Goal: Task Accomplishment & Management: Complete application form

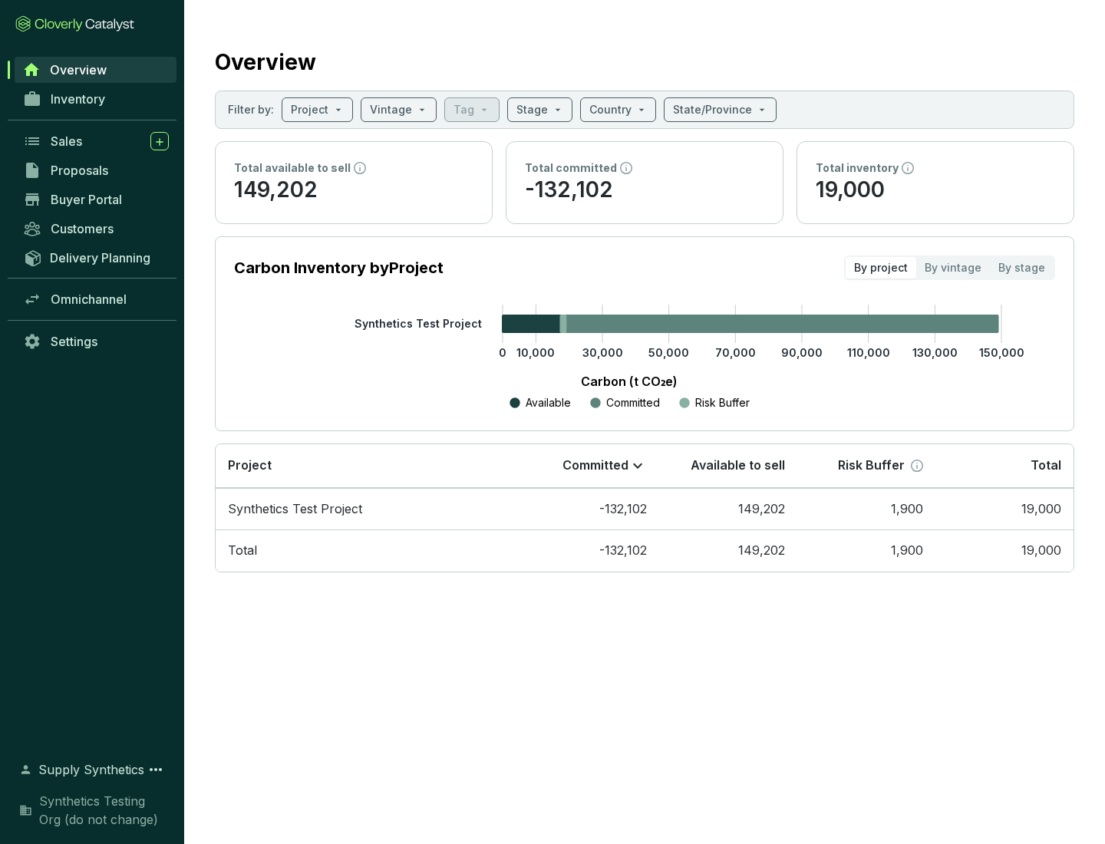
click at [96, 170] on span "Proposals" at bounding box center [80, 170] width 58 height 15
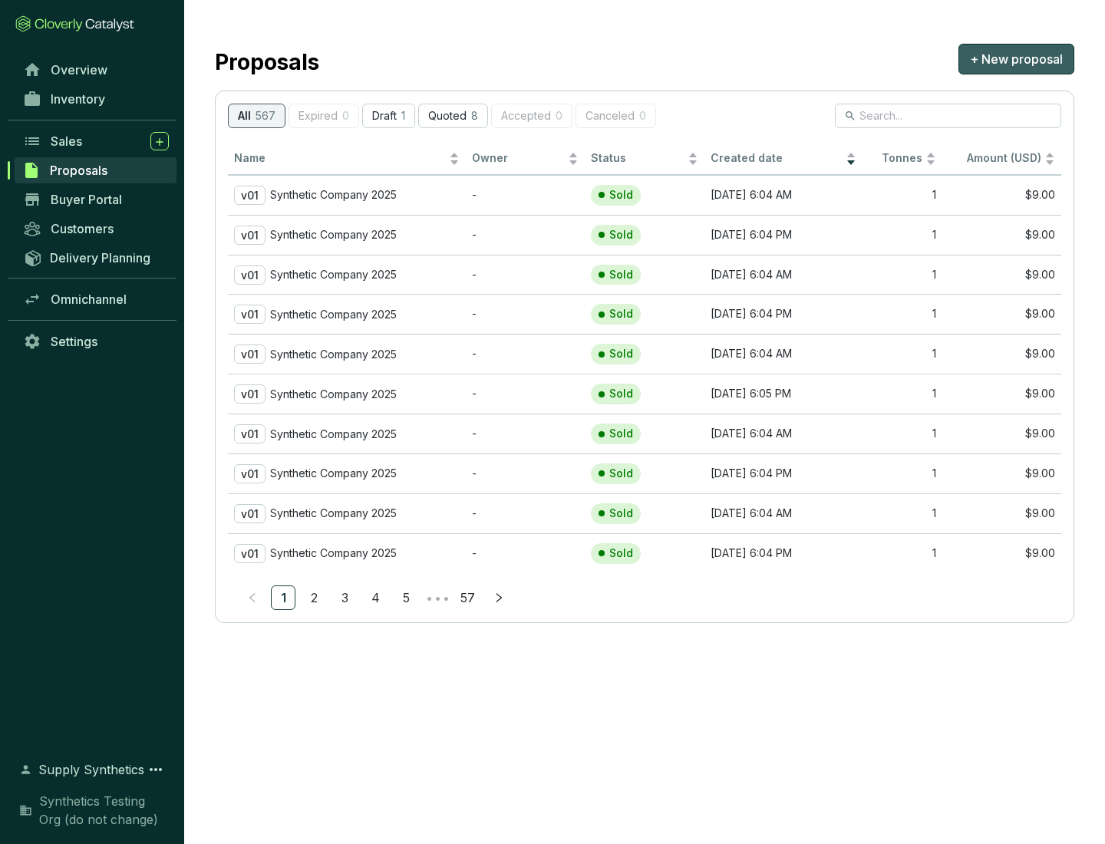
click at [1016, 59] on span "+ New proposal" at bounding box center [1016, 59] width 93 height 18
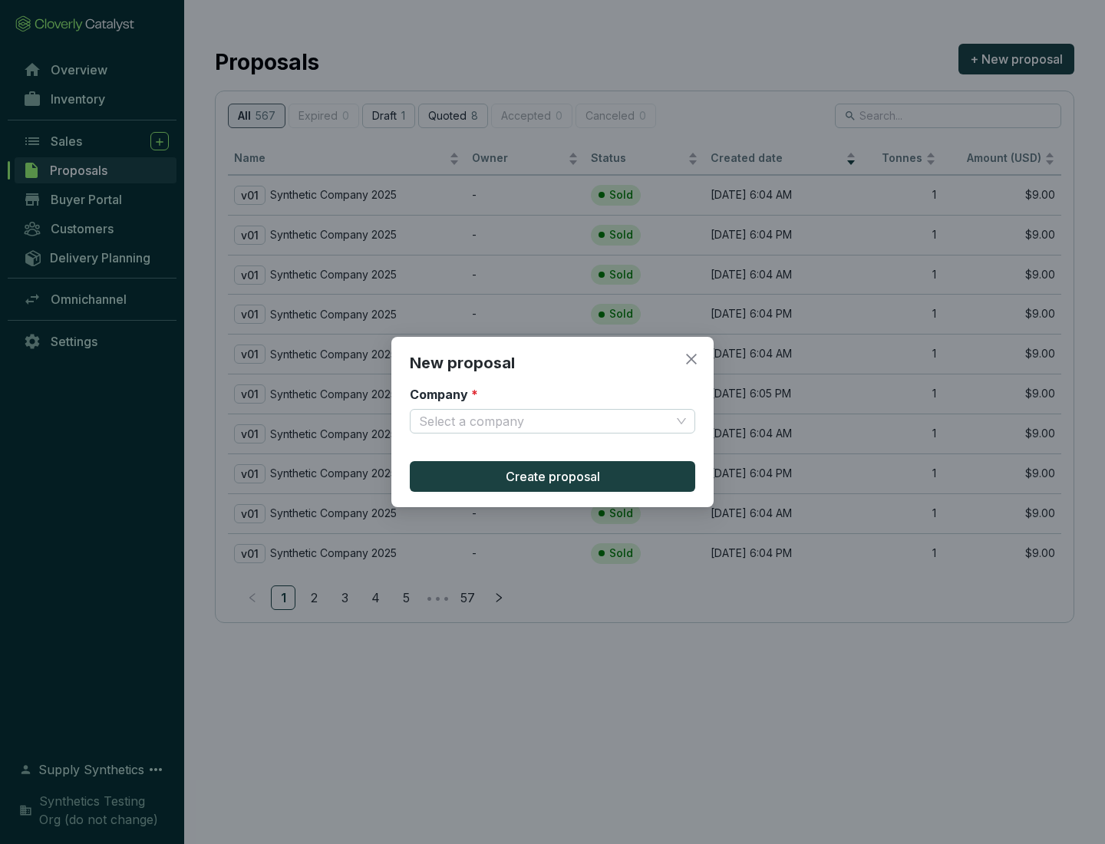
click at [545, 421] on input "Company *" at bounding box center [545, 421] width 252 height 23
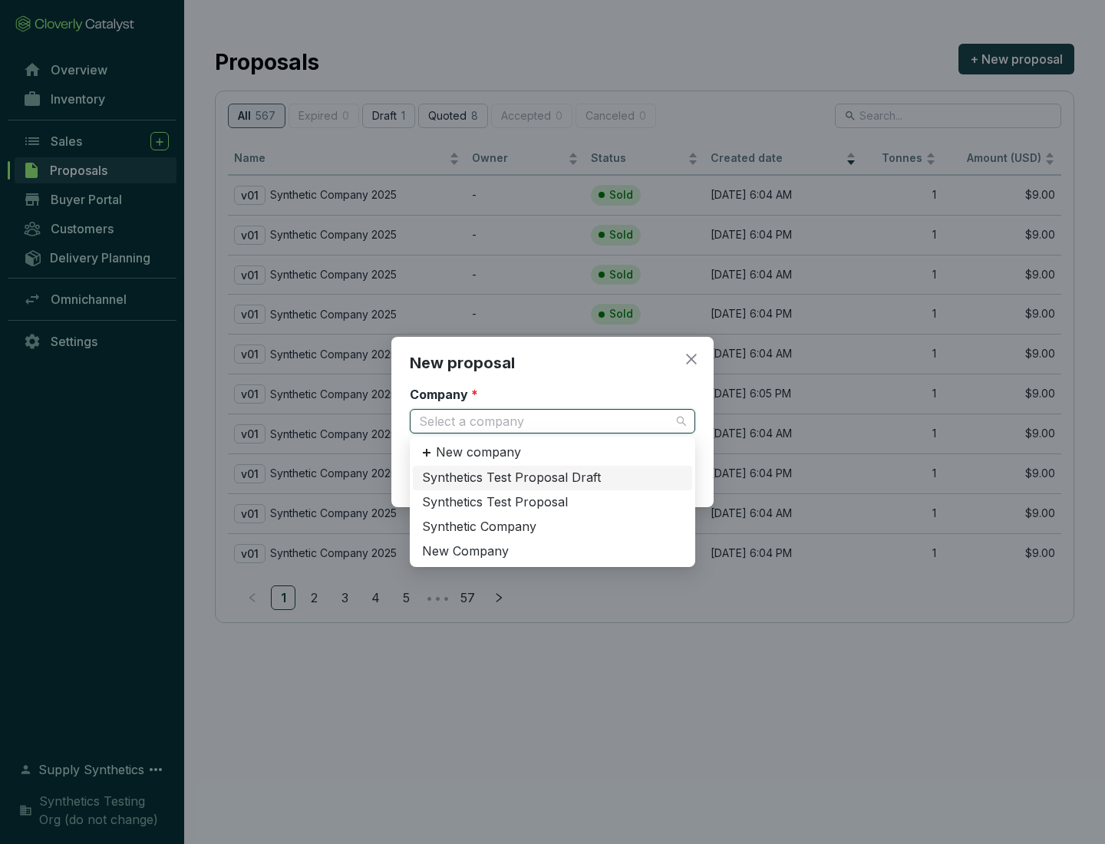
click at [552, 526] on div "Synthetic Company" at bounding box center [552, 527] width 261 height 17
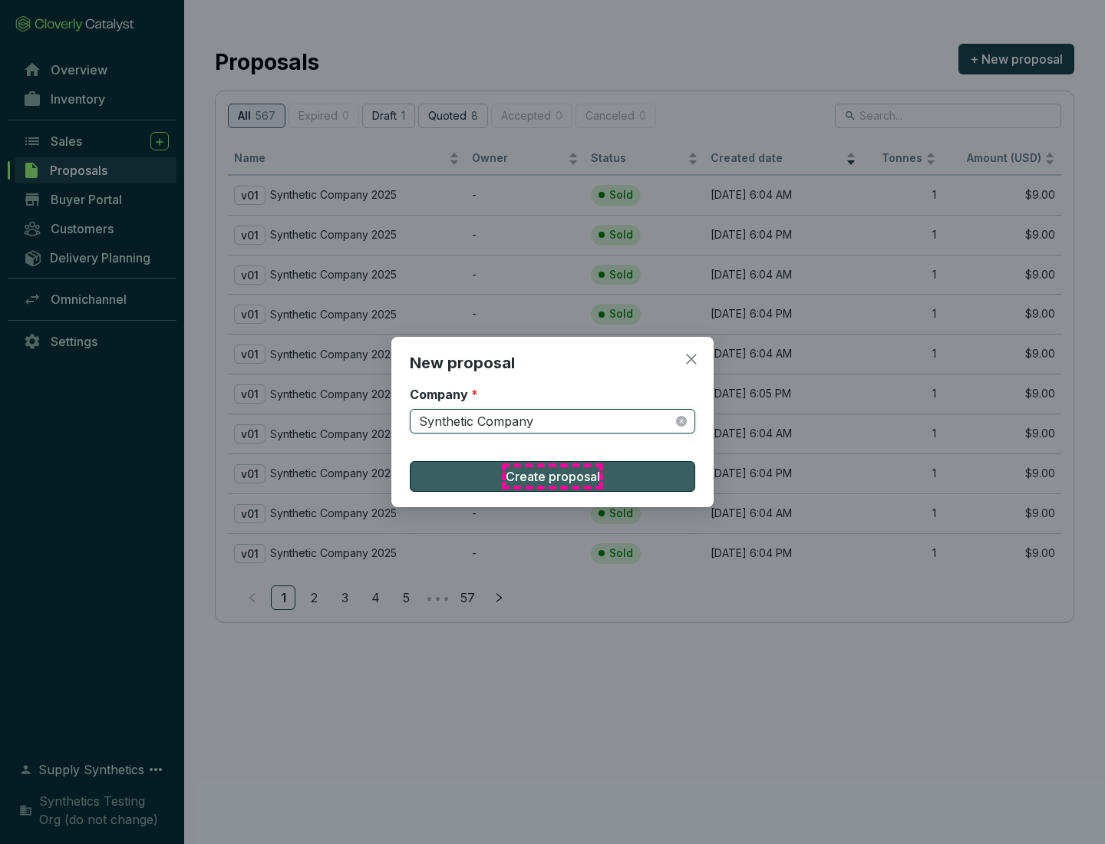
click at [552, 477] on span "Create proposal" at bounding box center [553, 476] width 94 height 18
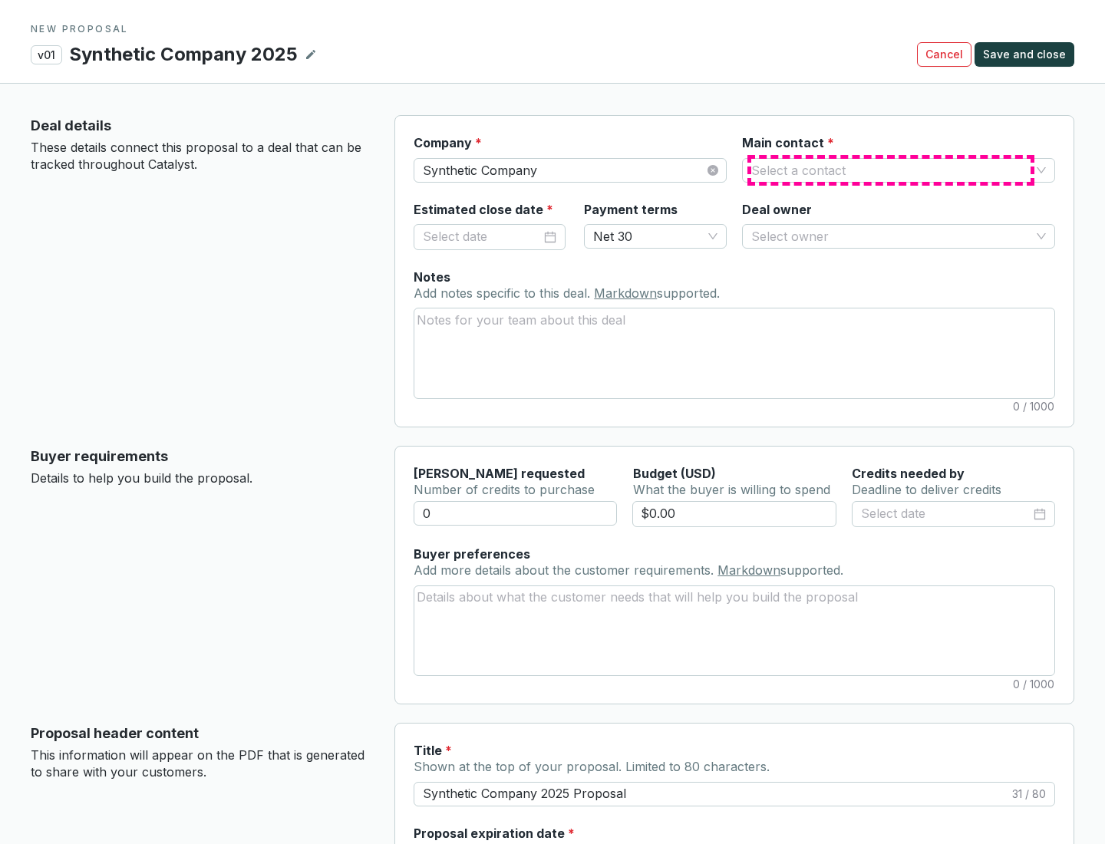
click at [891, 170] on input "Main contact *" at bounding box center [890, 170] width 279 height 23
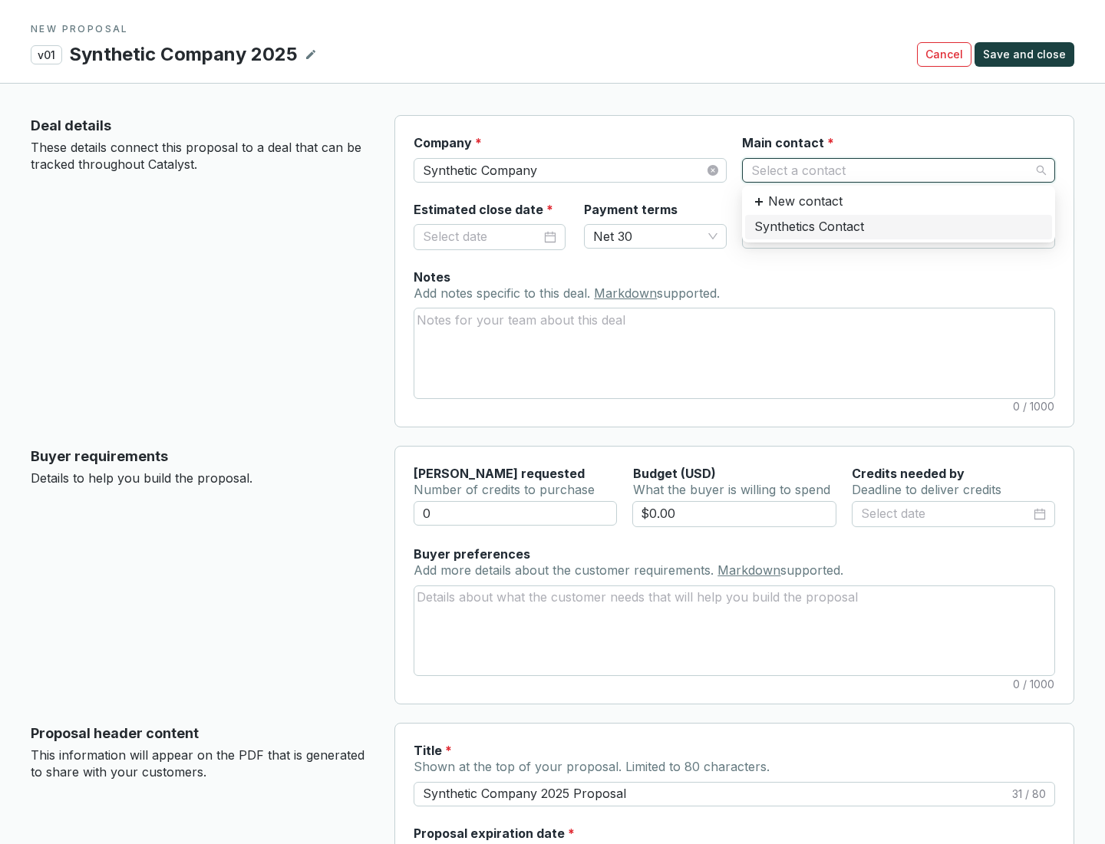
click at [898, 226] on div "Synthetics Contact" at bounding box center [898, 227] width 289 height 17
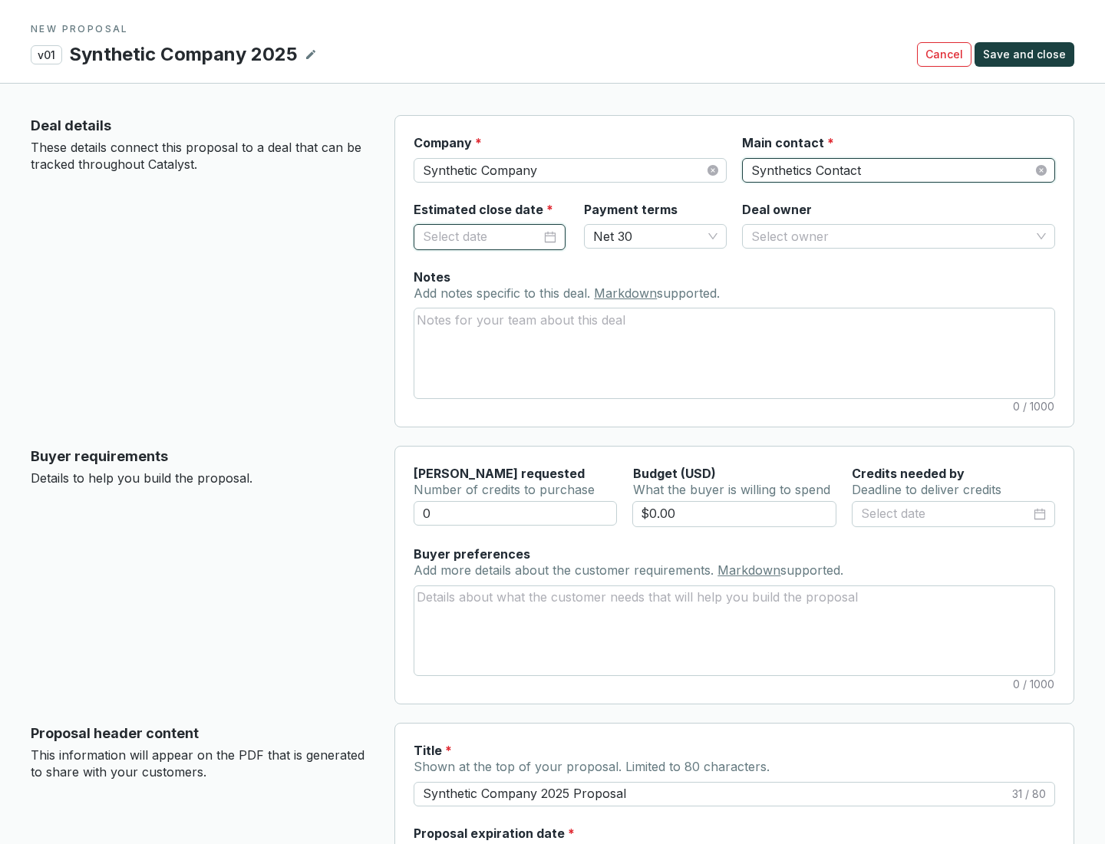
click at [482, 236] on input "Estimated close date *" at bounding box center [482, 237] width 118 height 20
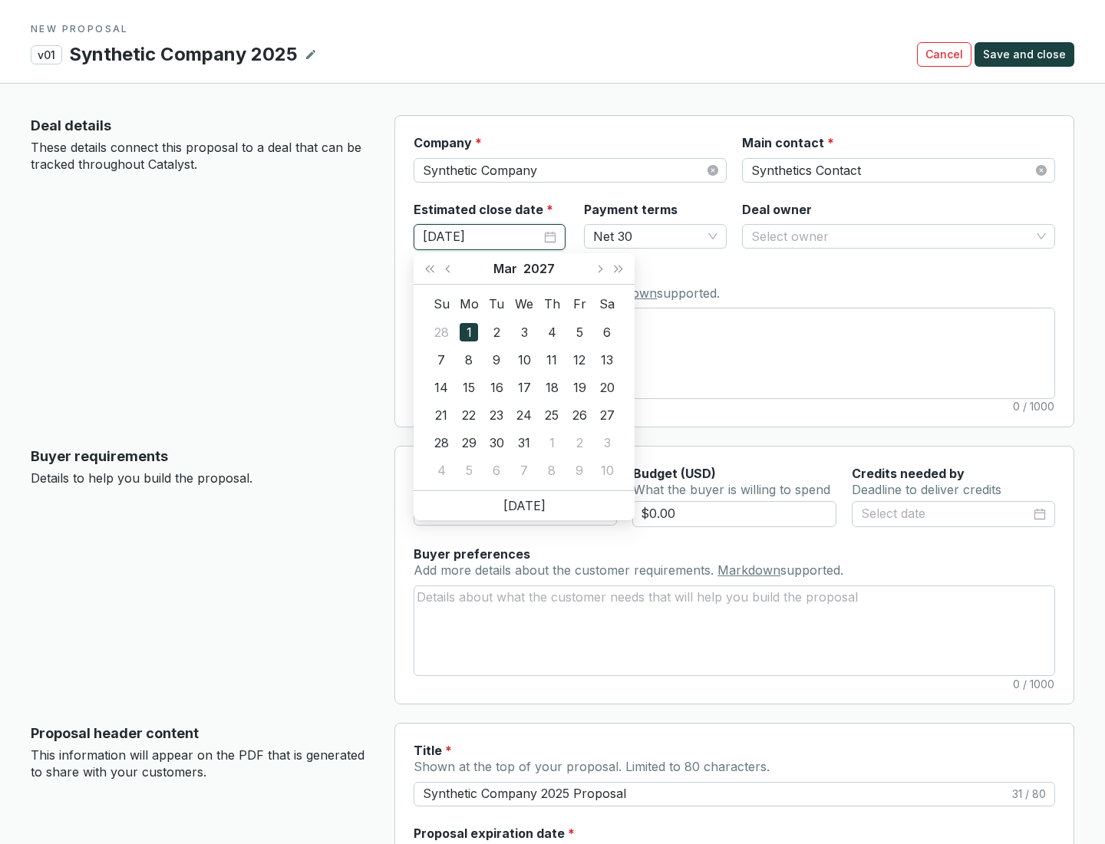
type input "[DATE]"
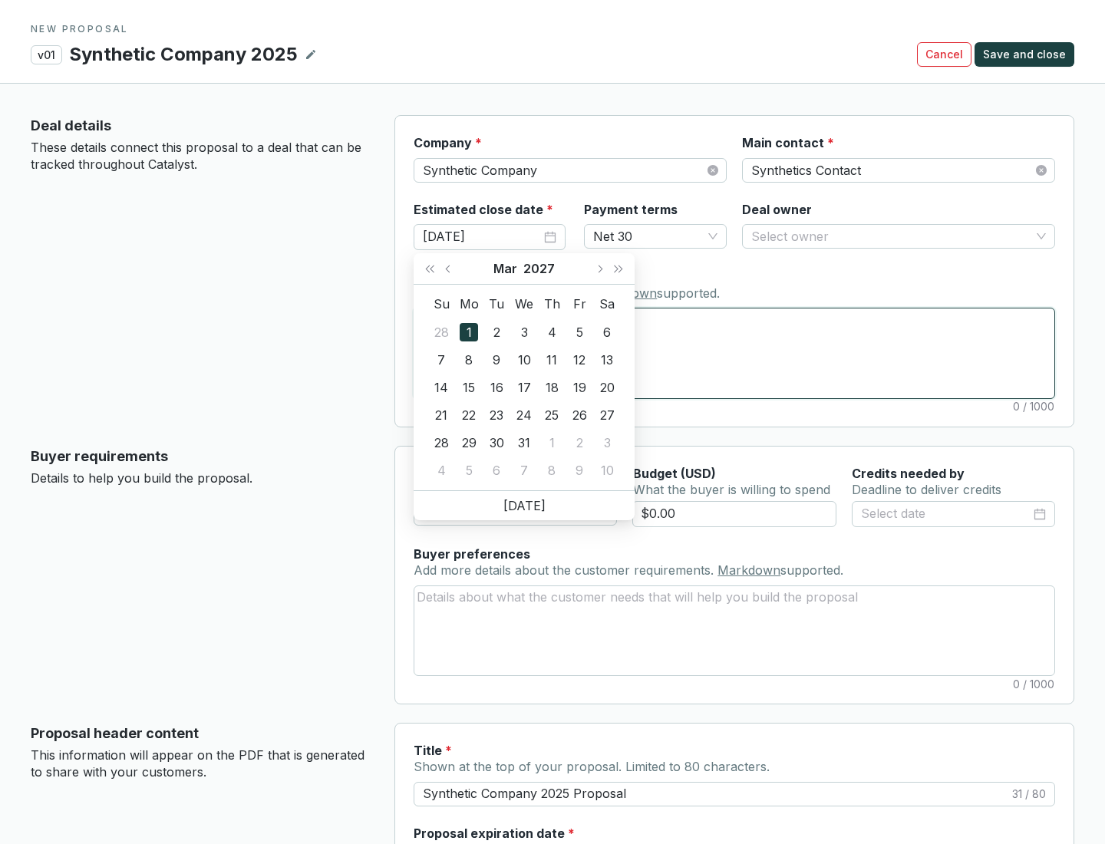
click at [734, 353] on textarea "Notes Add notes specific to this deal. Markdown supported." at bounding box center [734, 352] width 640 height 89
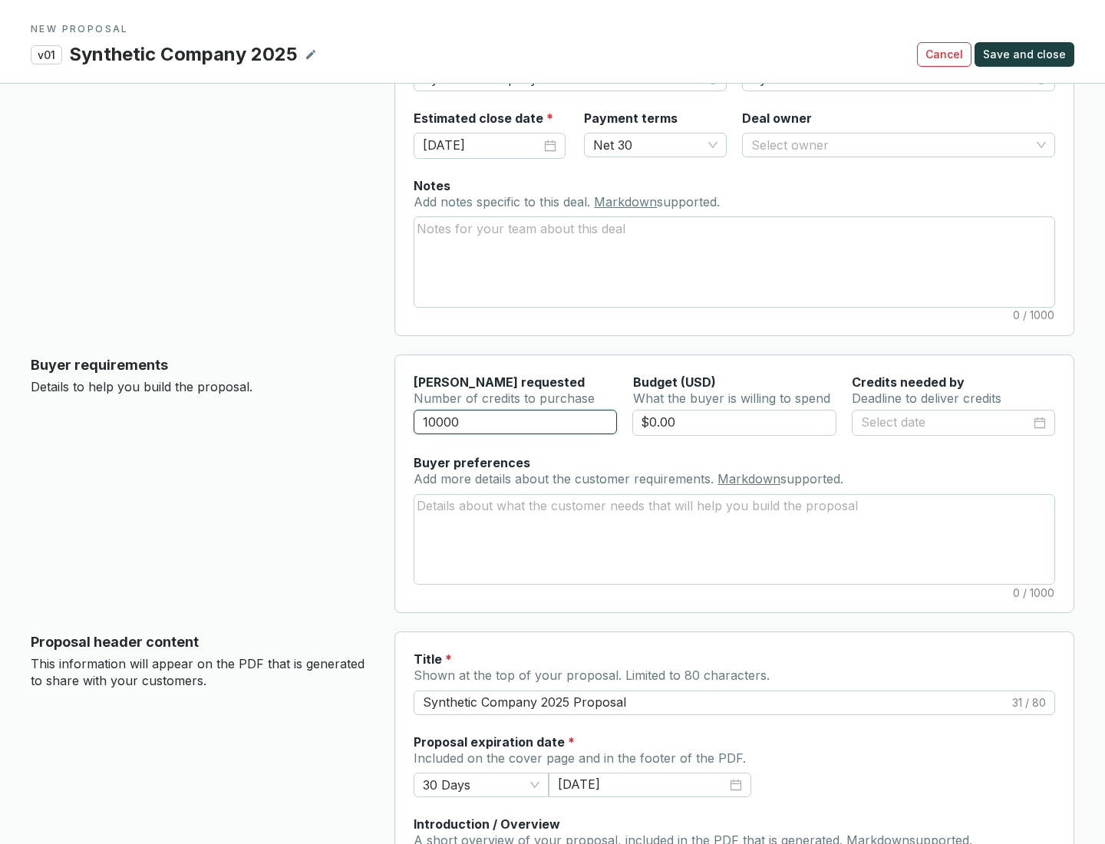
scroll to position [92, 0]
type input "10000"
type input "$0.00"
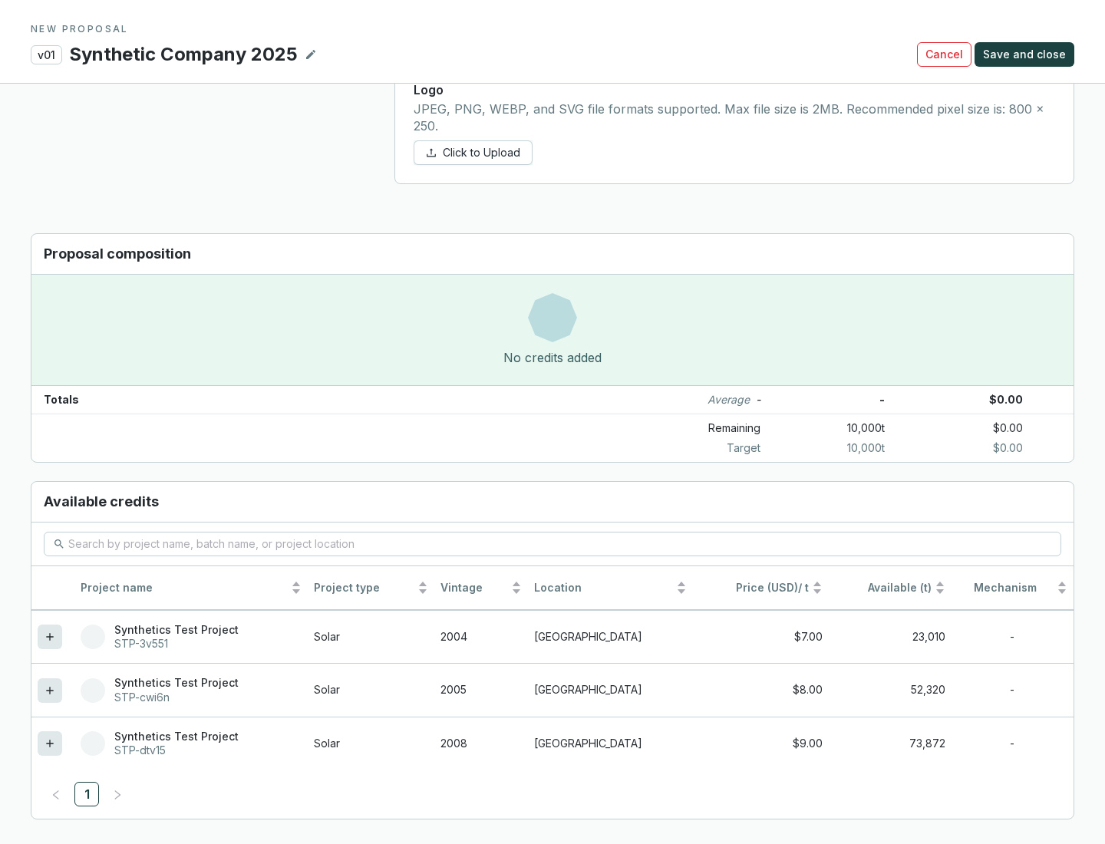
click at [50, 744] on icon at bounding box center [49, 743] width 7 height 7
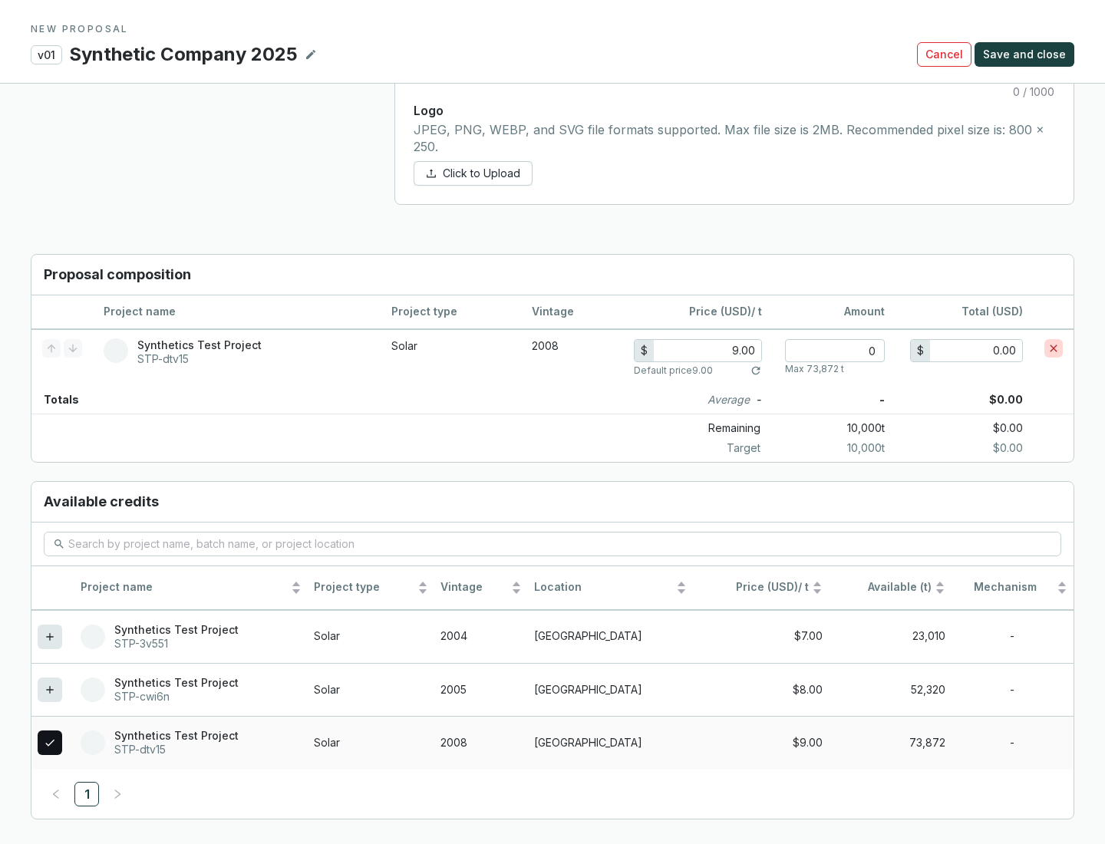
scroll to position [882, 0]
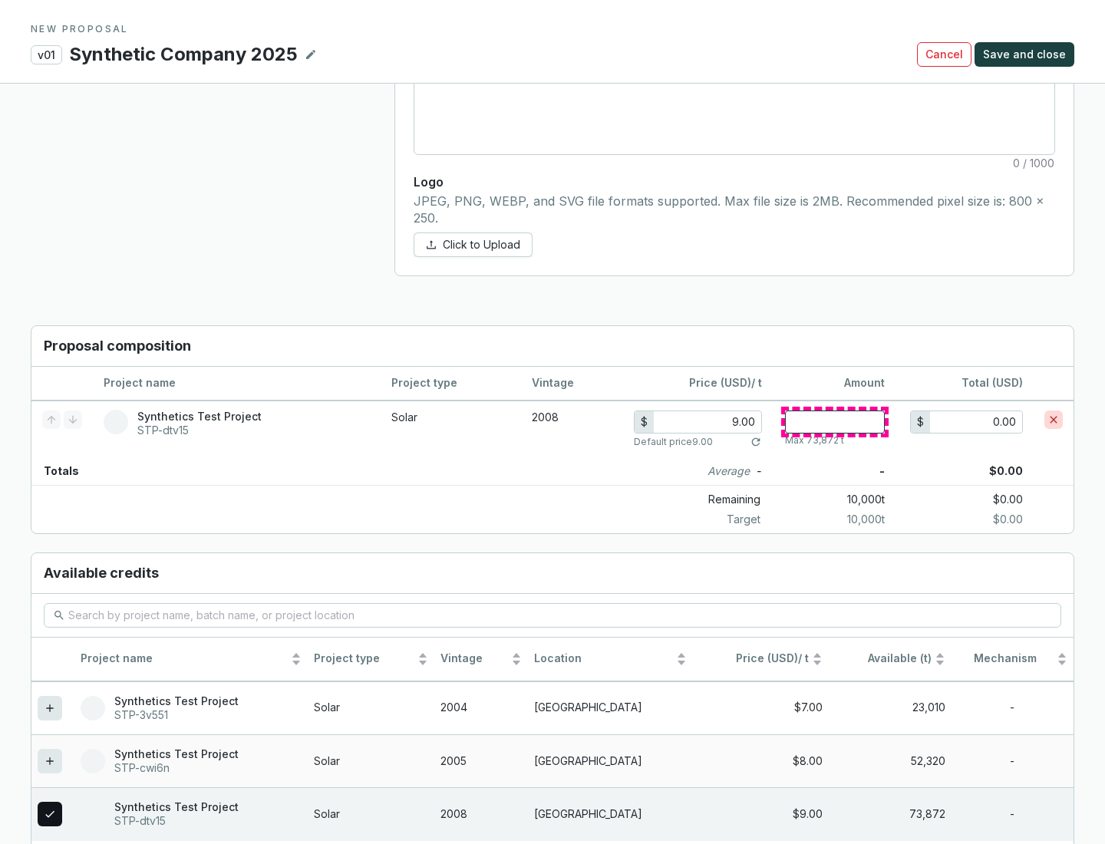
type input "1"
type input "9.00"
type input "1"
click at [1027, 54] on span "Save and close" at bounding box center [1024, 54] width 83 height 15
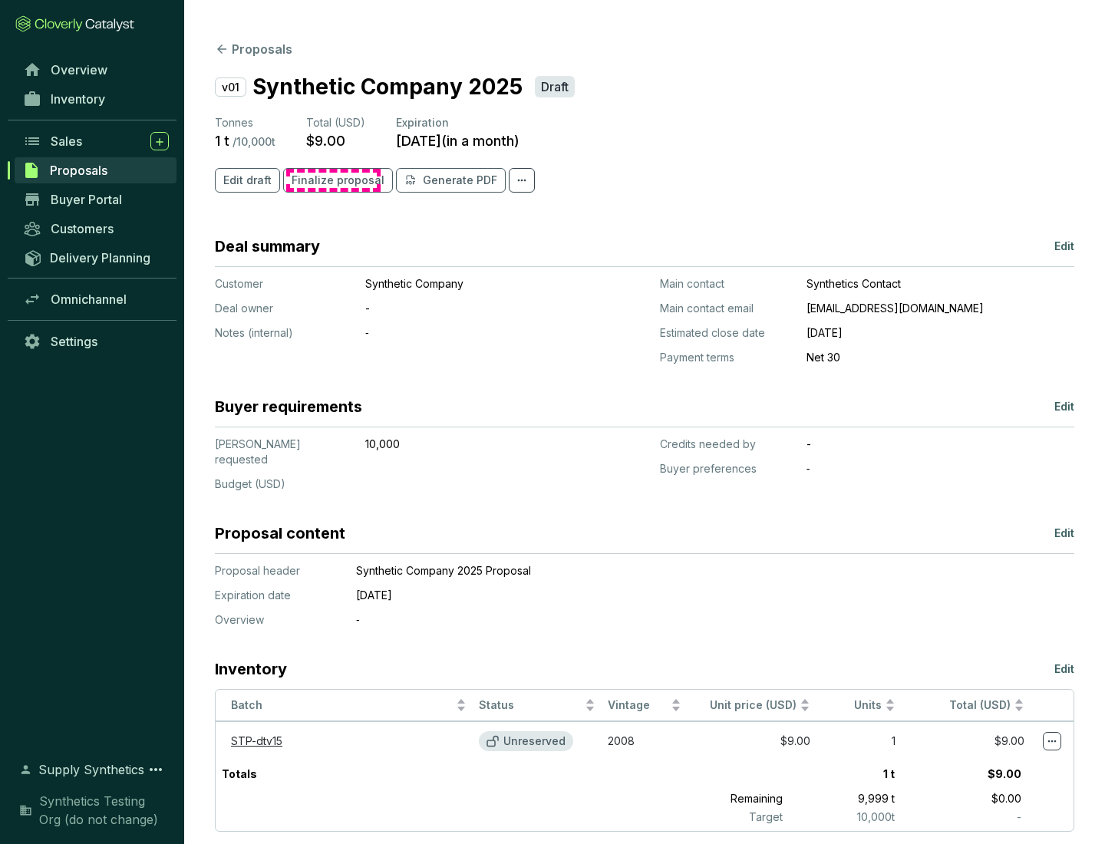
click at [333, 180] on span "Finalize proposal" at bounding box center [338, 180] width 93 height 15
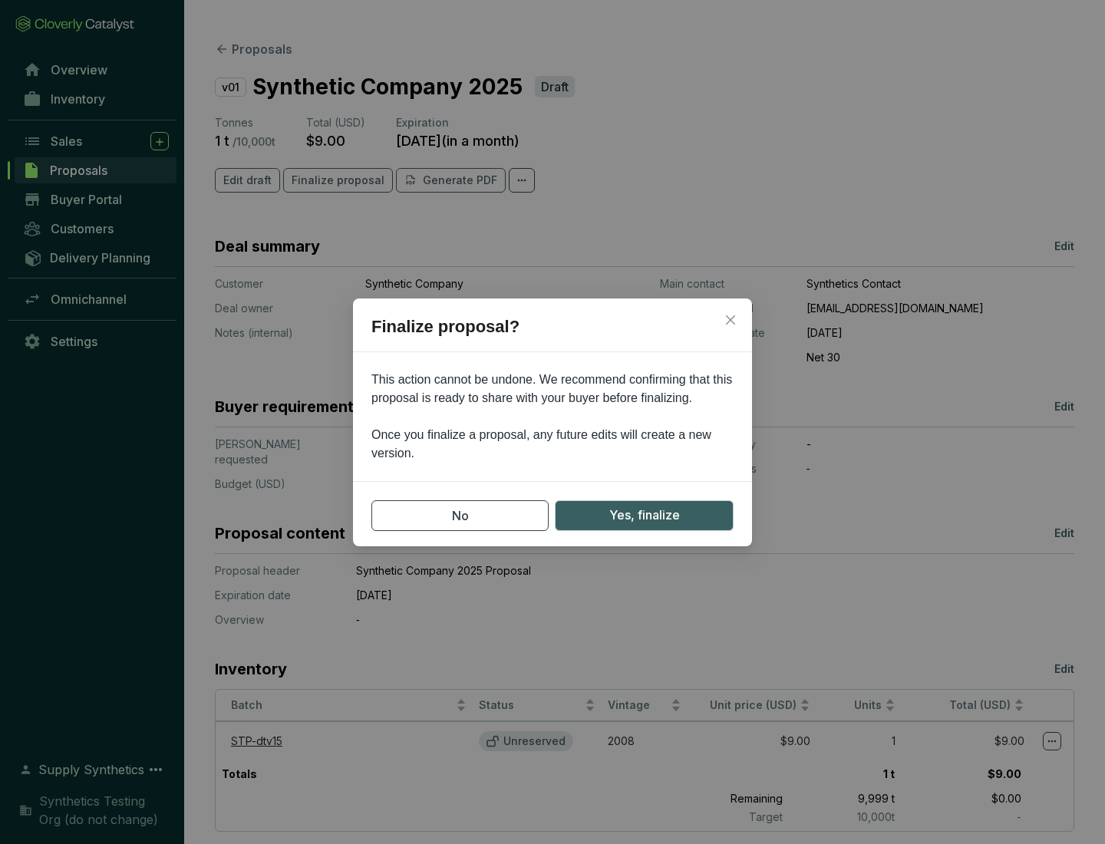
click at [644, 515] on span "Yes, finalize" at bounding box center [644, 515] width 71 height 19
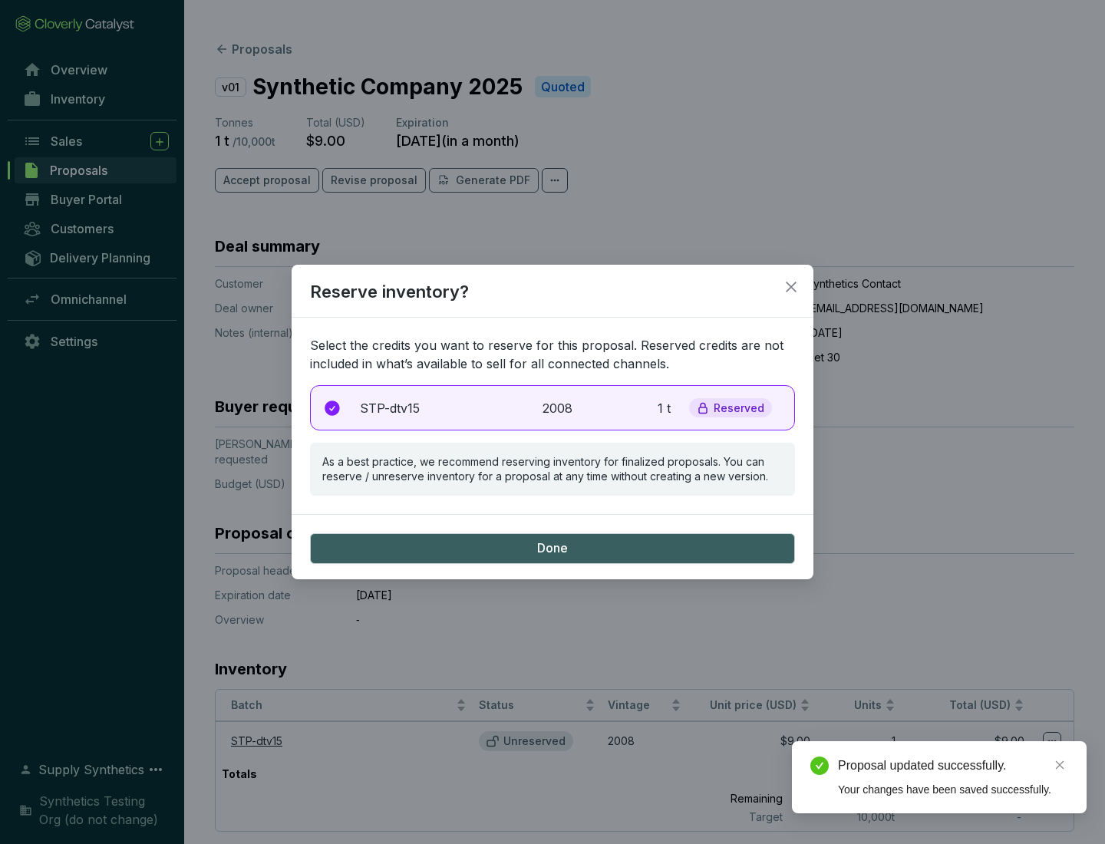
click at [552, 407] on p "2008" at bounding box center [560, 408] width 34 height 18
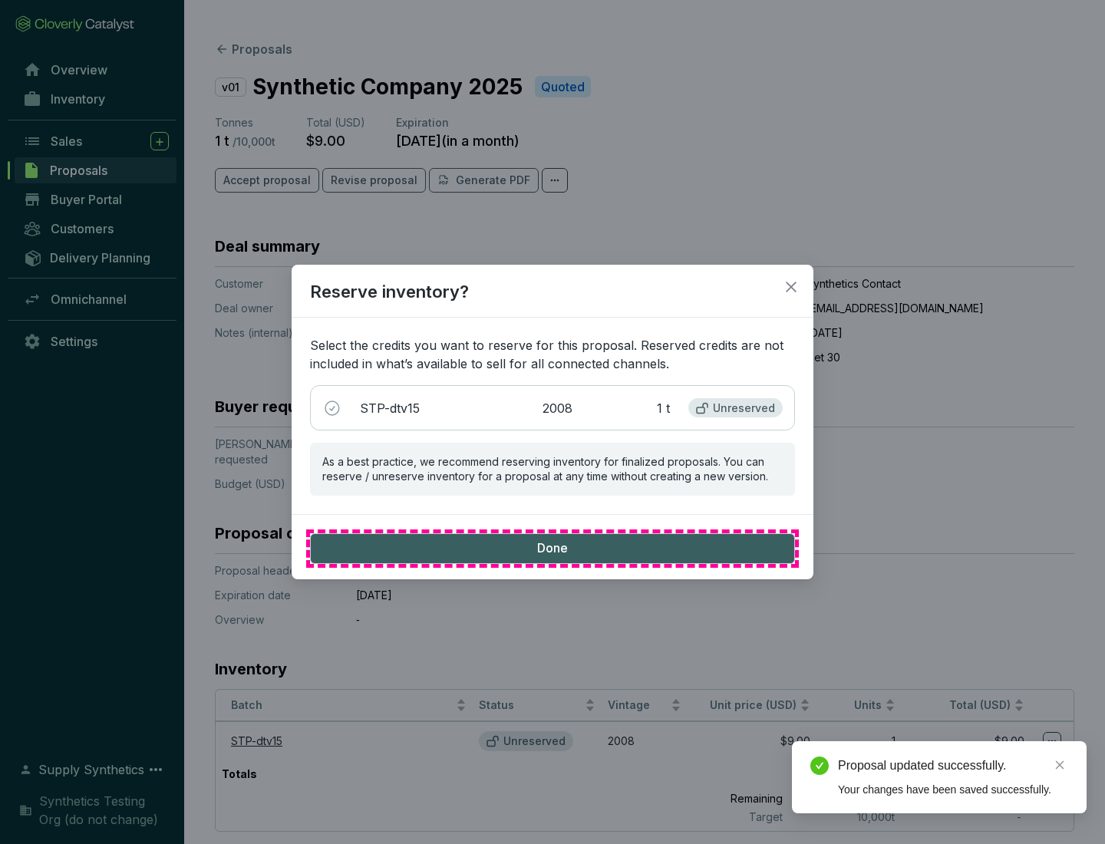
click at [552, 548] on span "Done" at bounding box center [552, 548] width 31 height 17
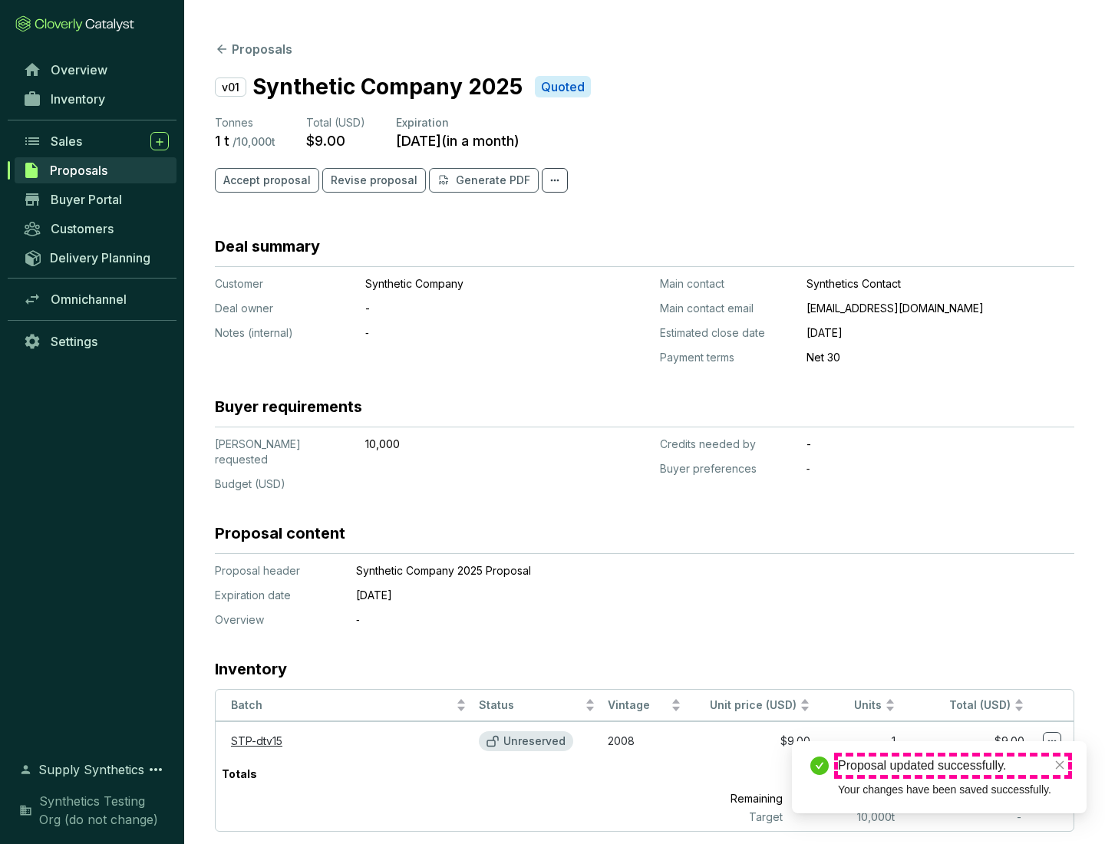
click at [953, 766] on div "Proposal updated successfully." at bounding box center [953, 766] width 230 height 18
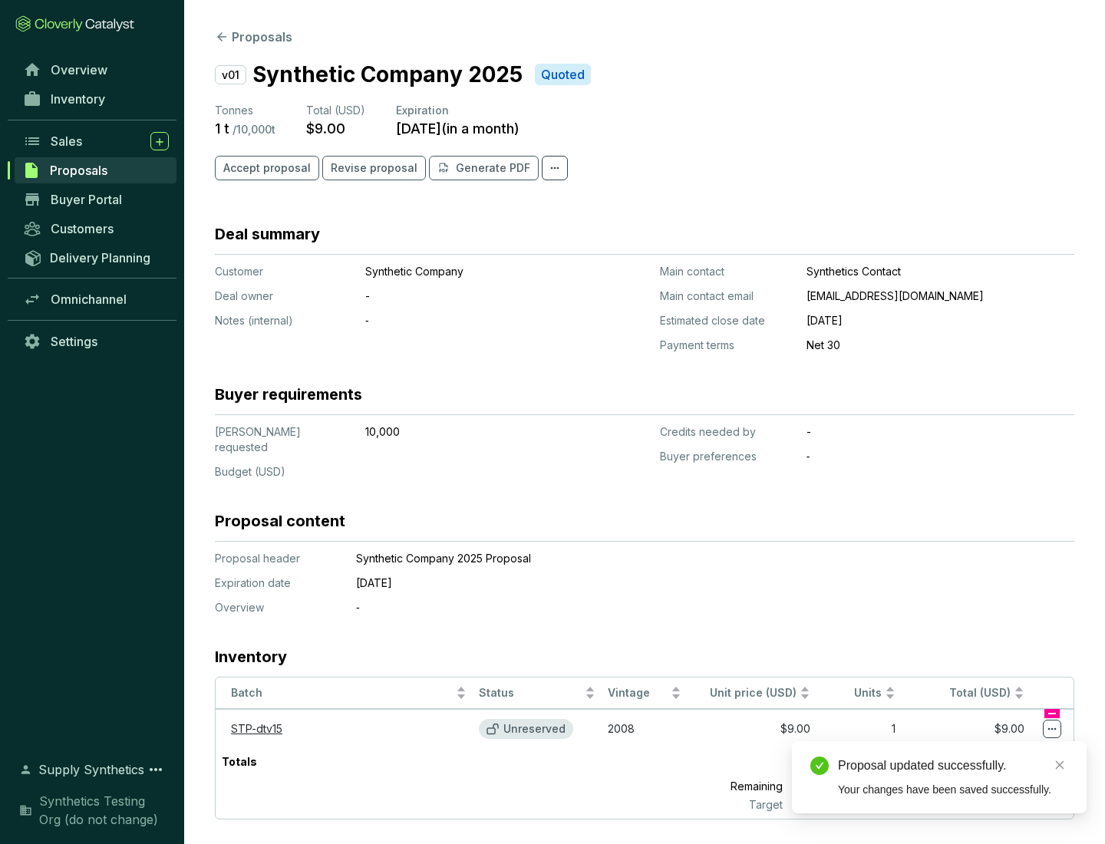
click at [1052, 728] on icon at bounding box center [1052, 729] width 8 height 2
click at [1005, 748] on div "Proposal updated successfully. Your changes have been saved successfully." at bounding box center [939, 777] width 295 height 72
click at [953, 766] on div "Proposal updated successfully." at bounding box center [953, 766] width 230 height 18
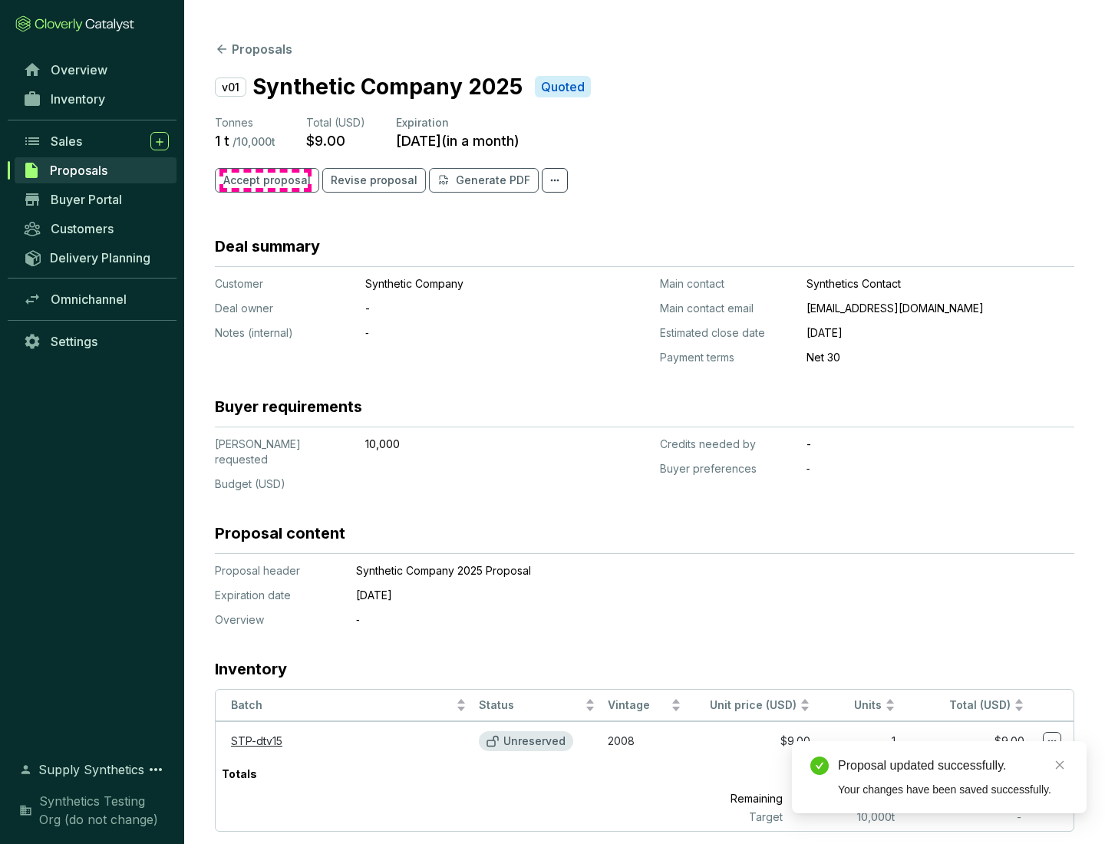
click at [265, 180] on span "Accept proposal" at bounding box center [266, 180] width 87 height 15
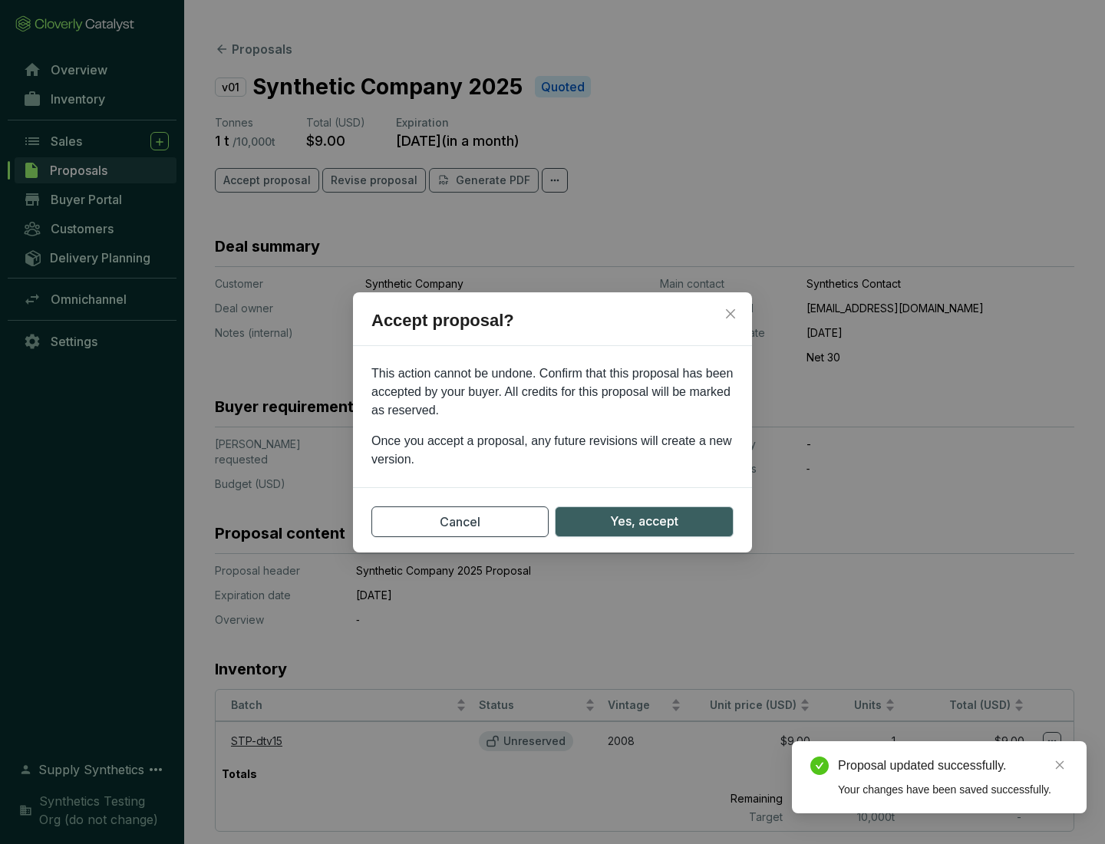
click at [644, 521] on span "Yes, accept" at bounding box center [644, 521] width 68 height 19
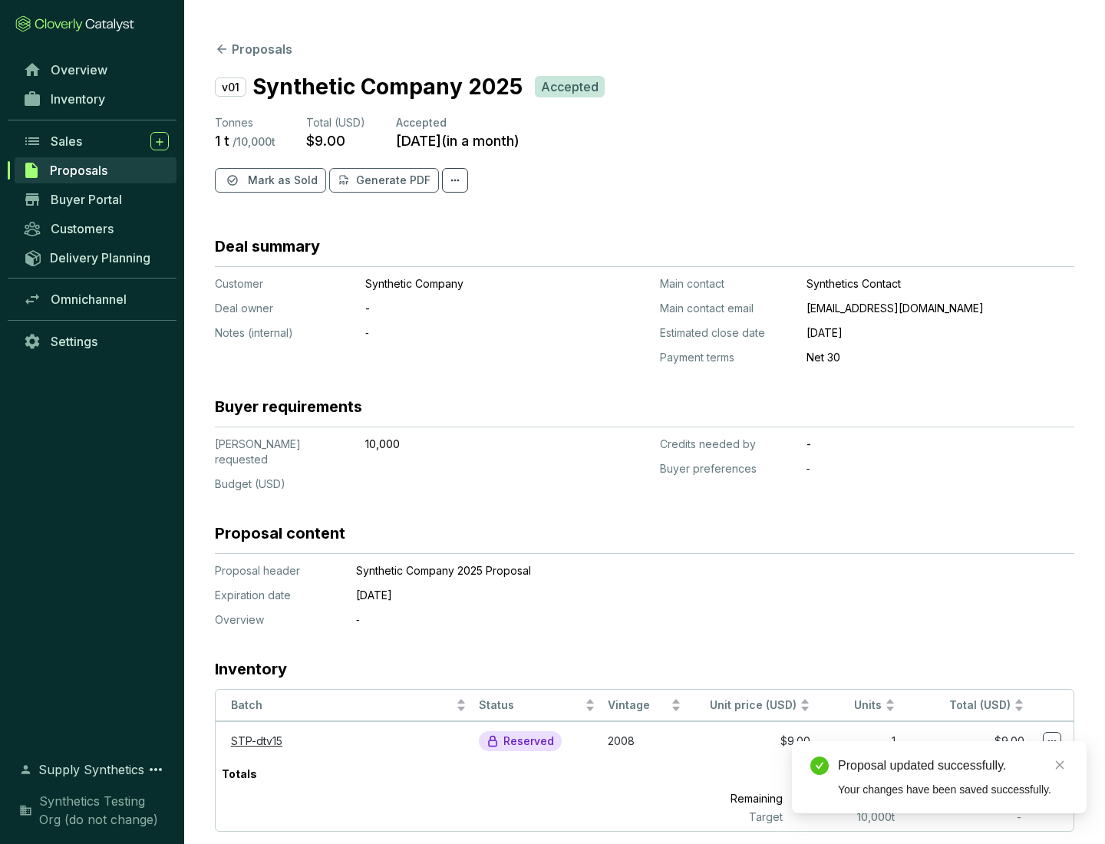
click at [281, 180] on span "Mark as Sold" at bounding box center [283, 180] width 70 height 15
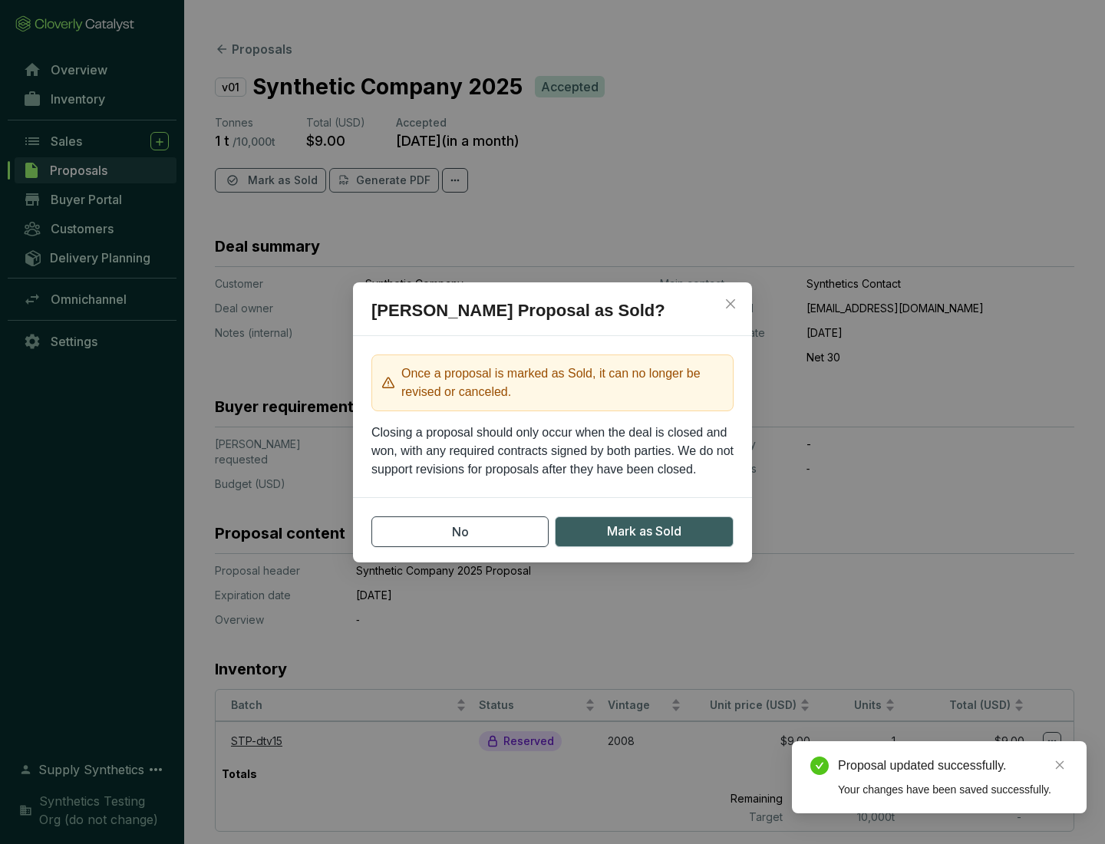
click at [644, 531] on span "Mark as Sold" at bounding box center [644, 531] width 74 height 19
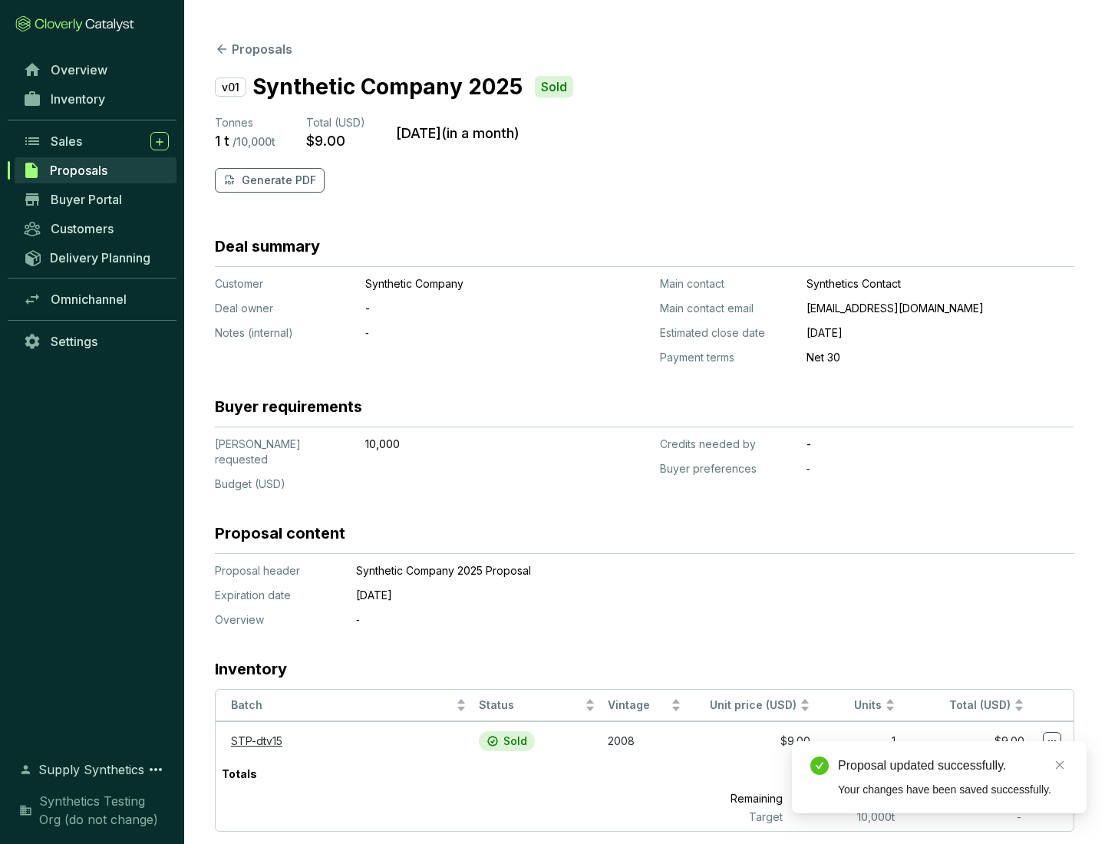
click at [277, 180] on p "Generate PDF" at bounding box center [279, 180] width 74 height 15
click at [953, 766] on div "Proposal updated successfully." at bounding box center [953, 766] width 230 height 18
